Goal: Transaction & Acquisition: Purchase product/service

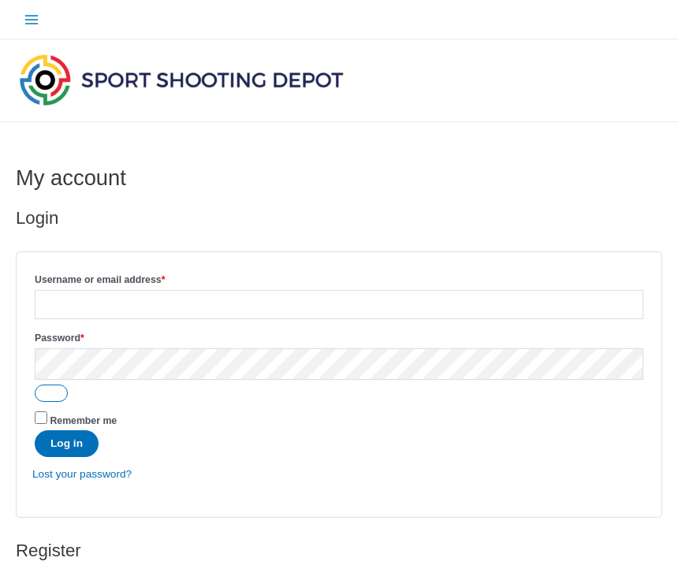
click at [73, 80] on img at bounding box center [181, 79] width 331 height 58
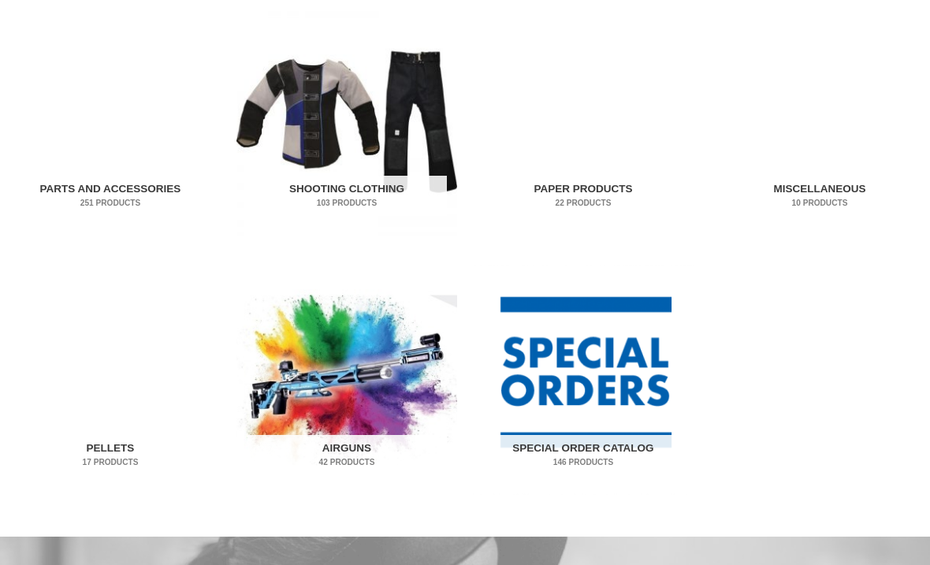
scroll to position [836, 0]
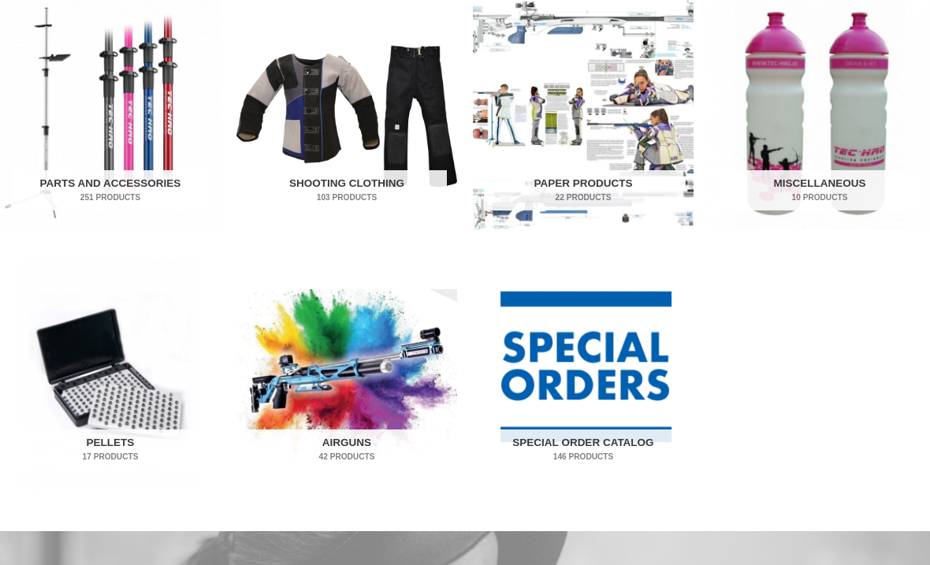
click at [371, 384] on img "Visit product category Airguns" at bounding box center [346, 375] width 221 height 230
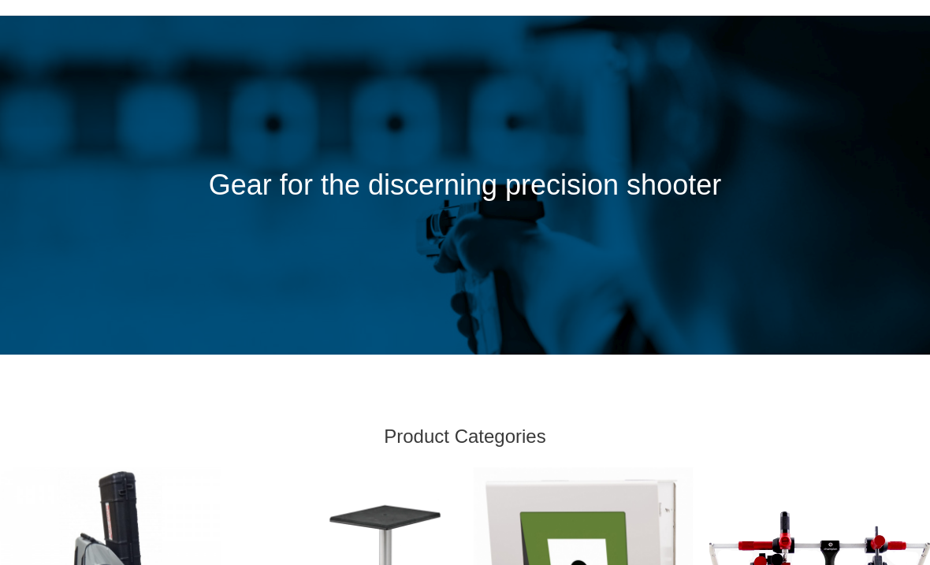
scroll to position [0, 0]
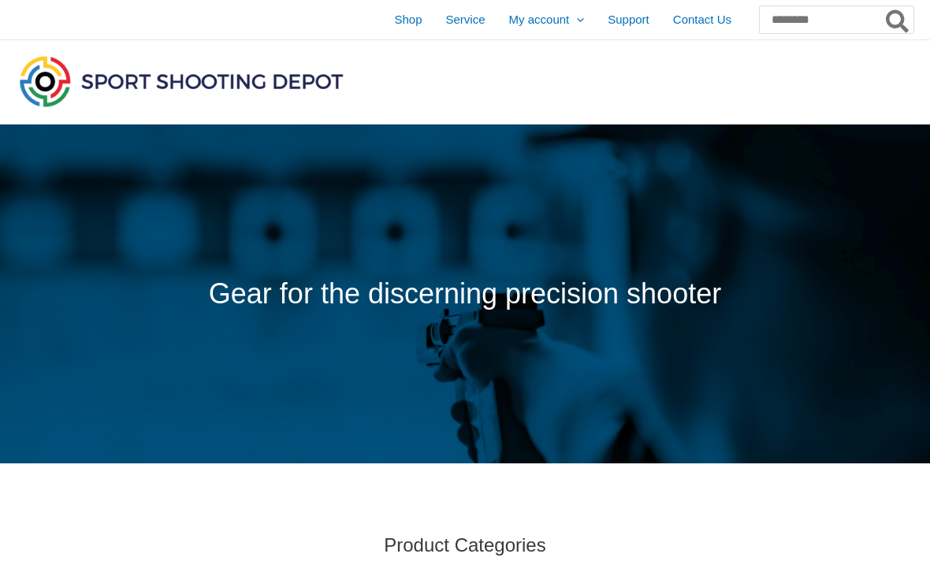
click at [394, 18] on span "Shop" at bounding box center [408, 19] width 28 height 39
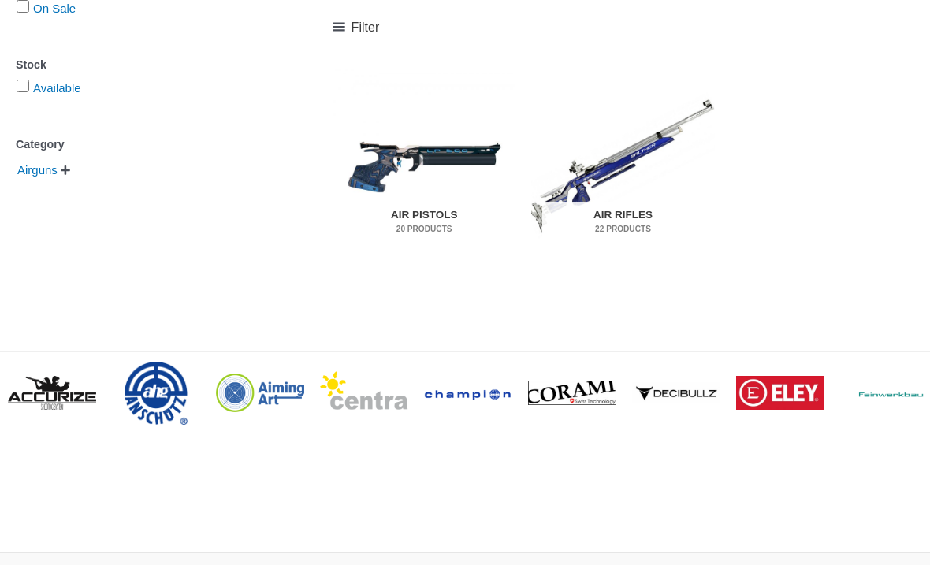
scroll to position [303, 0]
click at [423, 163] on img "Visit product category Air Pistols" at bounding box center [424, 165] width 183 height 192
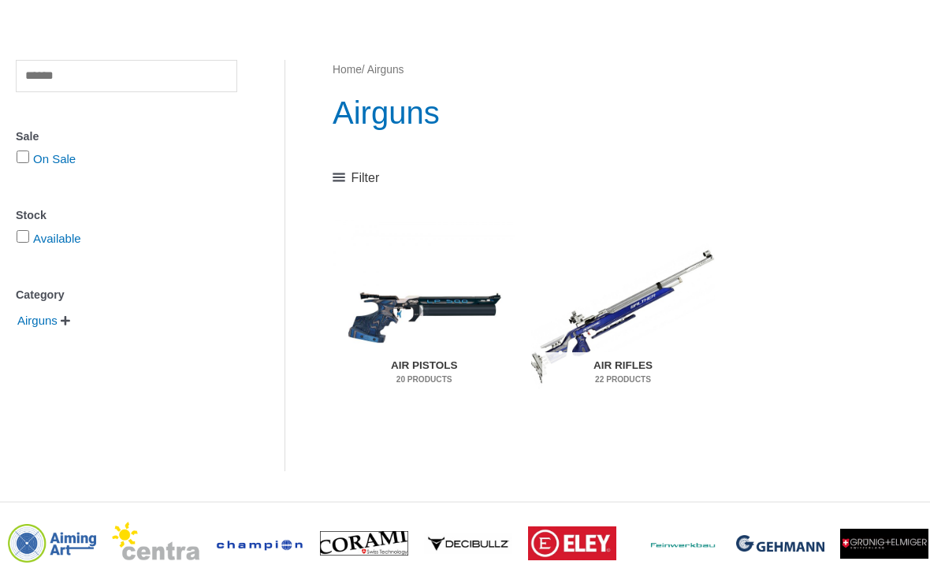
scroll to position [0, 0]
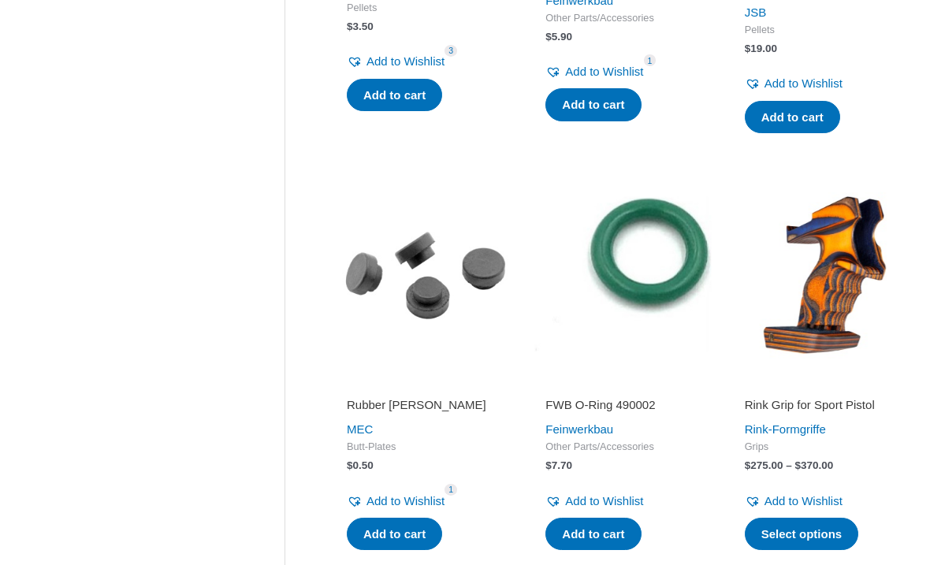
scroll to position [1417, 0]
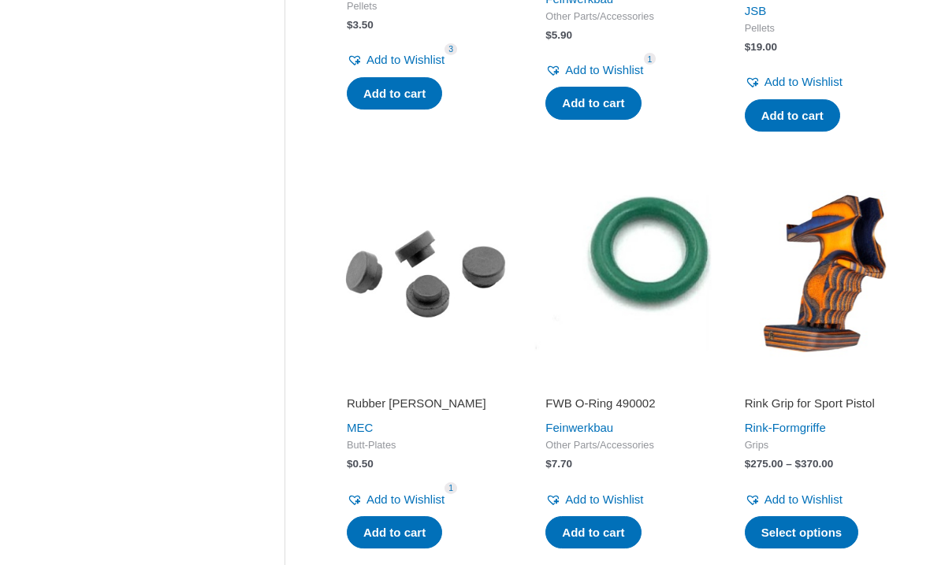
click at [840, 283] on img at bounding box center [822, 273] width 183 height 183
